Goal: Navigation & Orientation: Find specific page/section

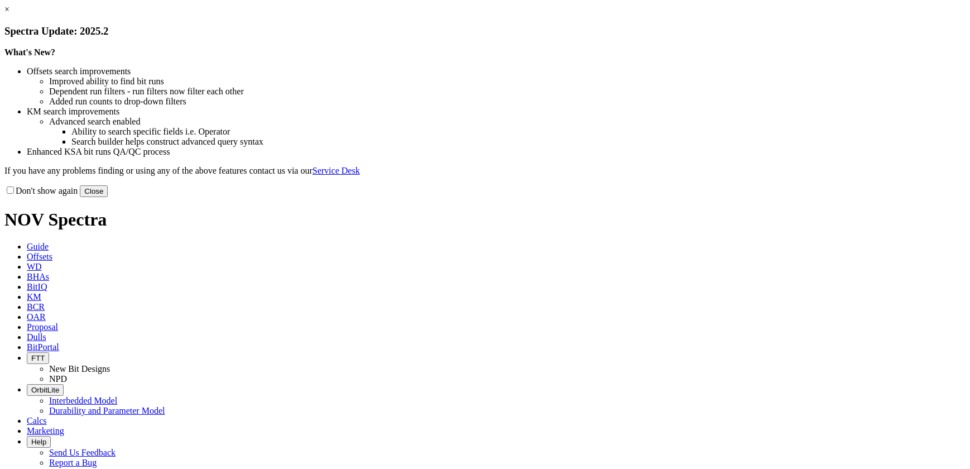
click at [108, 197] on button "Close" at bounding box center [94, 191] width 28 height 12
drag, startPoint x: 698, startPoint y: 305, endPoint x: 676, endPoint y: 243, distance: 65.9
click at [108, 197] on button "Close" at bounding box center [94, 191] width 28 height 12
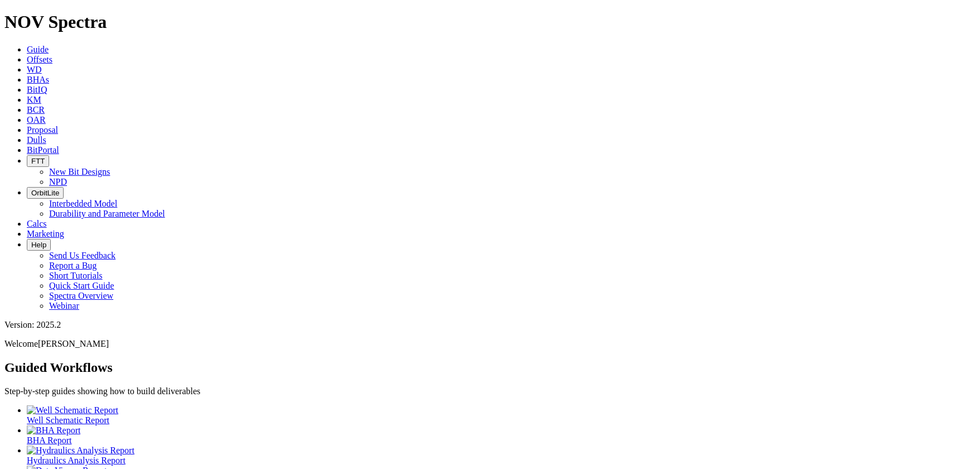
click at [59, 145] on span "BitPortal" at bounding box center [43, 149] width 32 height 9
